Goal: Complete application form

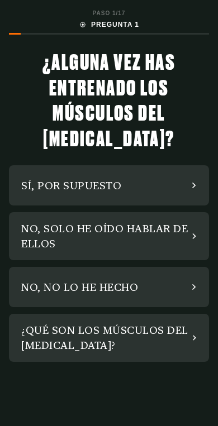
click at [171, 221] on div "NO, SOLO HE OÍDO HABLAR DE ELLOS" at bounding box center [106, 236] width 171 height 30
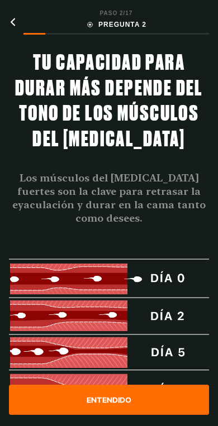
click at [151, 415] on div "ENTENDIDO" at bounding box center [109, 400] width 200 height 30
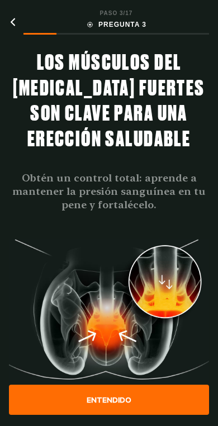
click at [158, 415] on div "ENTENDIDO" at bounding box center [109, 400] width 200 height 30
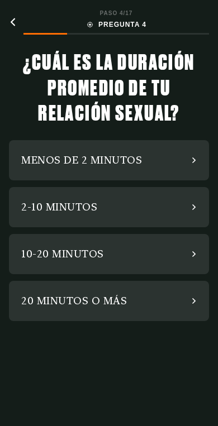
click at [158, 207] on div "2-10 MINUTOS" at bounding box center [109, 207] width 200 height 40
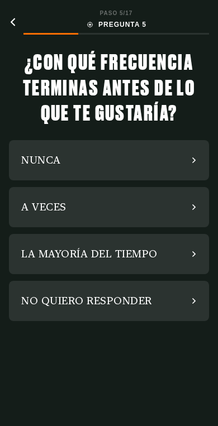
click at [167, 204] on div "A VECES" at bounding box center [109, 207] width 200 height 40
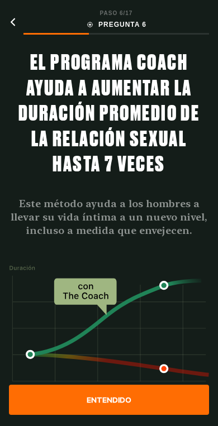
click at [145, 415] on div "ENTENDIDO" at bounding box center [109, 400] width 200 height 30
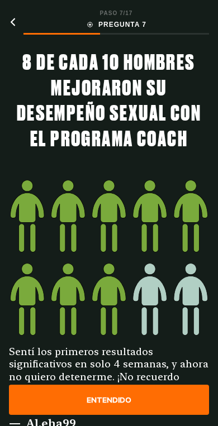
click at [158, 414] on div "ENTENDIDO" at bounding box center [109, 400] width 200 height 30
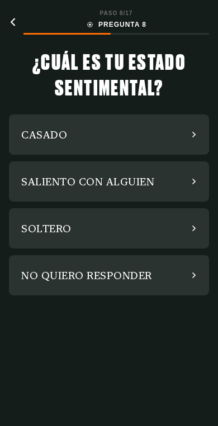
click at [161, 266] on div "NO QUIERO RESPONDER" at bounding box center [109, 275] width 200 height 40
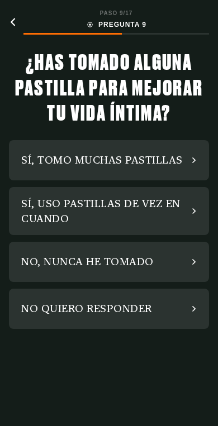
click at [166, 206] on div "SÍ, USO PASTILLAS DE VEZ EN CUANDO" at bounding box center [106, 211] width 171 height 30
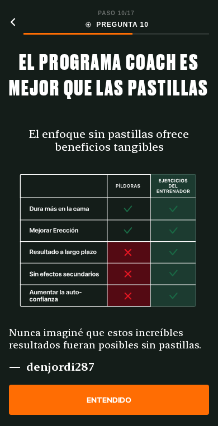
click at [154, 415] on div "ENTENDIDO" at bounding box center [109, 400] width 200 height 30
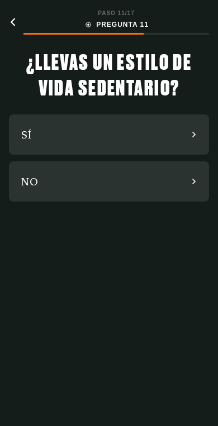
click at [161, 190] on div "NO" at bounding box center [109, 181] width 200 height 40
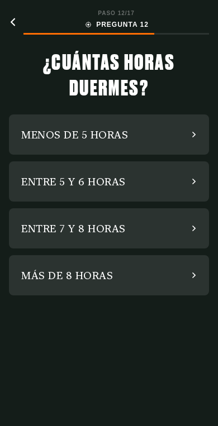
click at [149, 208] on div "ENTRE 7 Y 8 HORAS" at bounding box center [109, 228] width 200 height 40
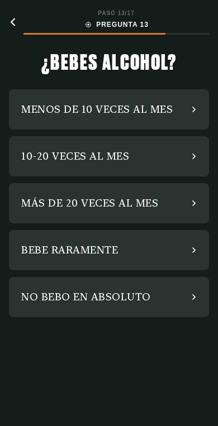
click at [183, 109] on div "MENOS DE 10 VECES AL MES" at bounding box center [109, 109] width 200 height 40
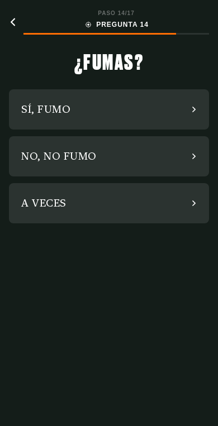
click at [179, 118] on div "SÍ, FUMO" at bounding box center [109, 109] width 200 height 40
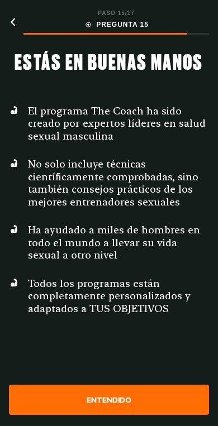
click at [157, 415] on div "ENTENDIDO" at bounding box center [109, 400] width 200 height 30
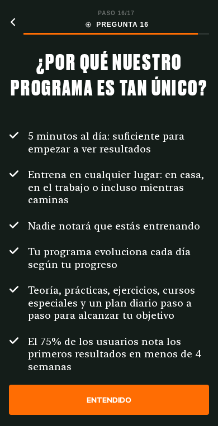
click at [158, 413] on div "ENTENDIDO" at bounding box center [109, 400] width 200 height 30
